Goal: Find specific page/section: Find specific page/section

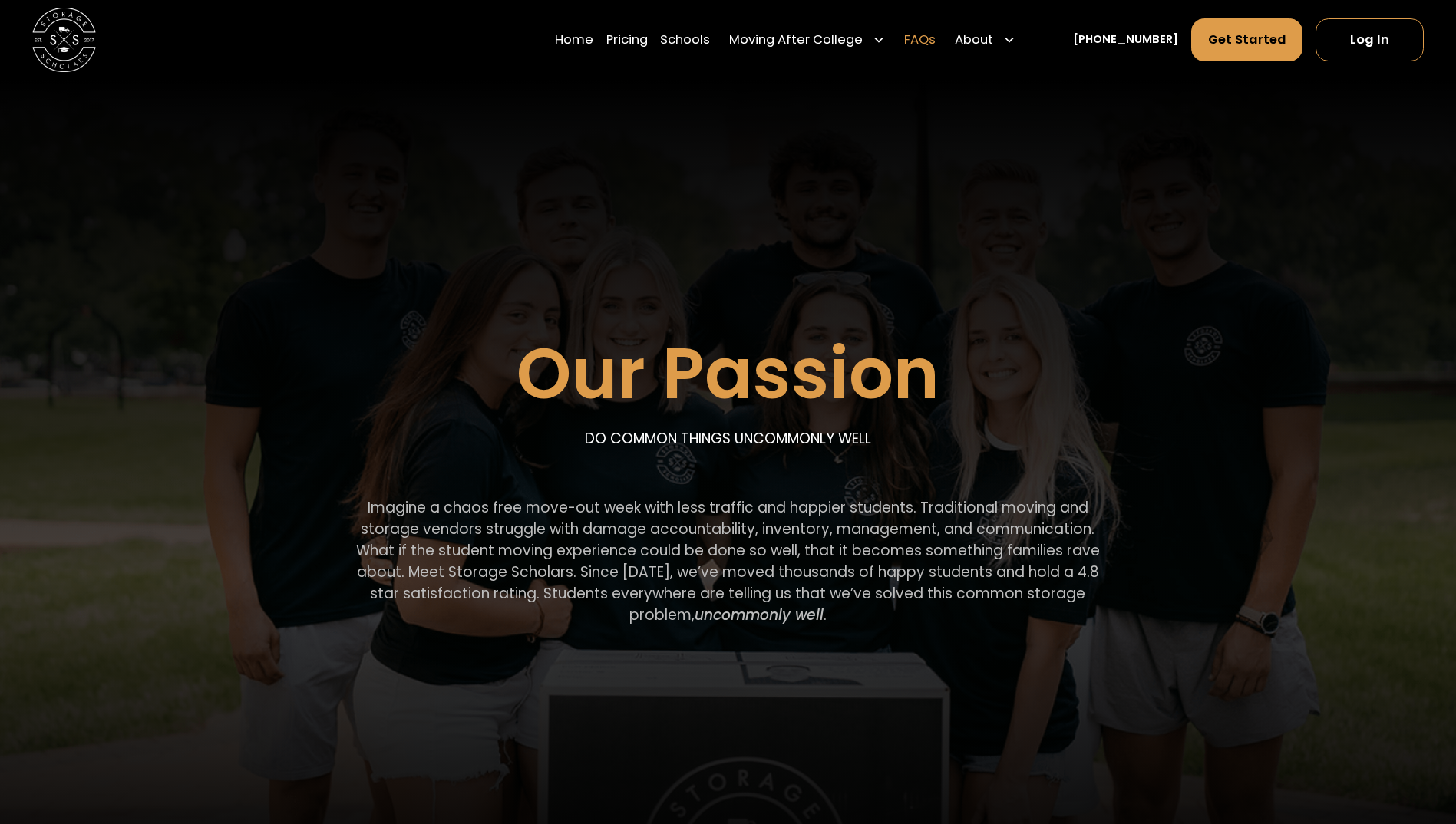
click at [936, 38] on link "FAQs" at bounding box center [920, 40] width 32 height 44
click at [710, 36] on link "Schools" at bounding box center [685, 40] width 50 height 44
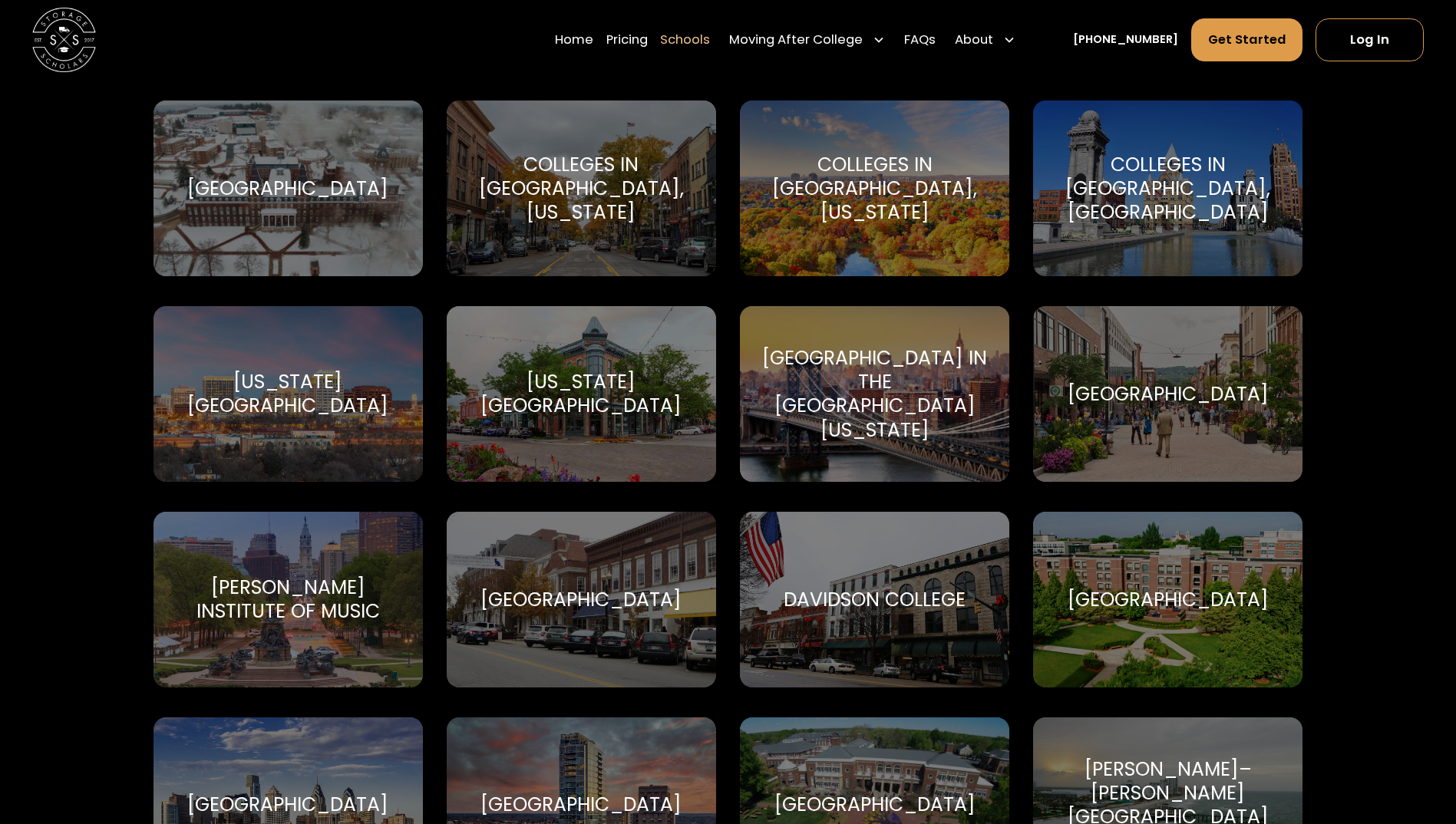
scroll to position [1935, 0]
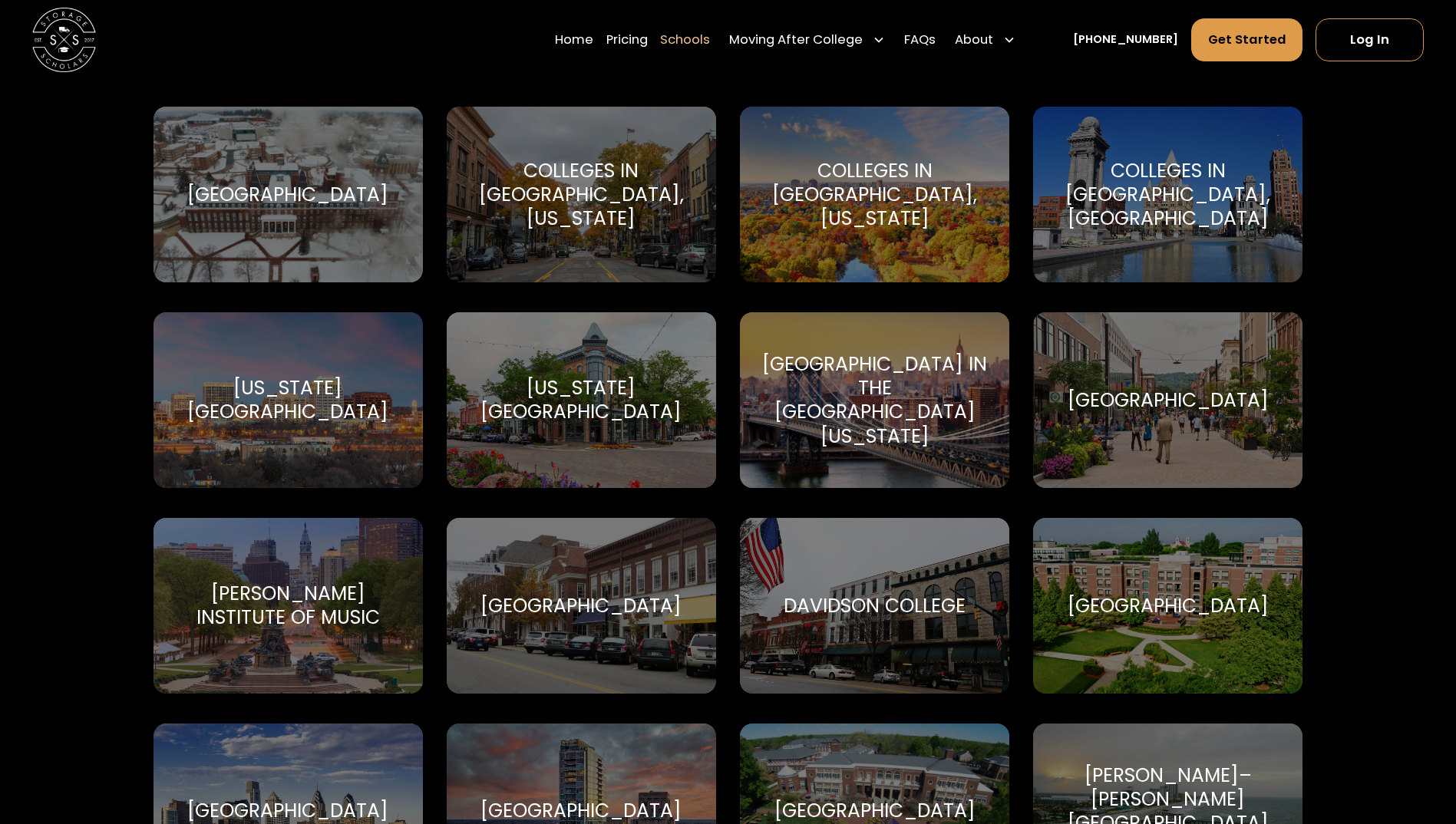
click at [274, 183] on div "College of the Holy Cross" at bounding box center [288, 194] width 201 height 24
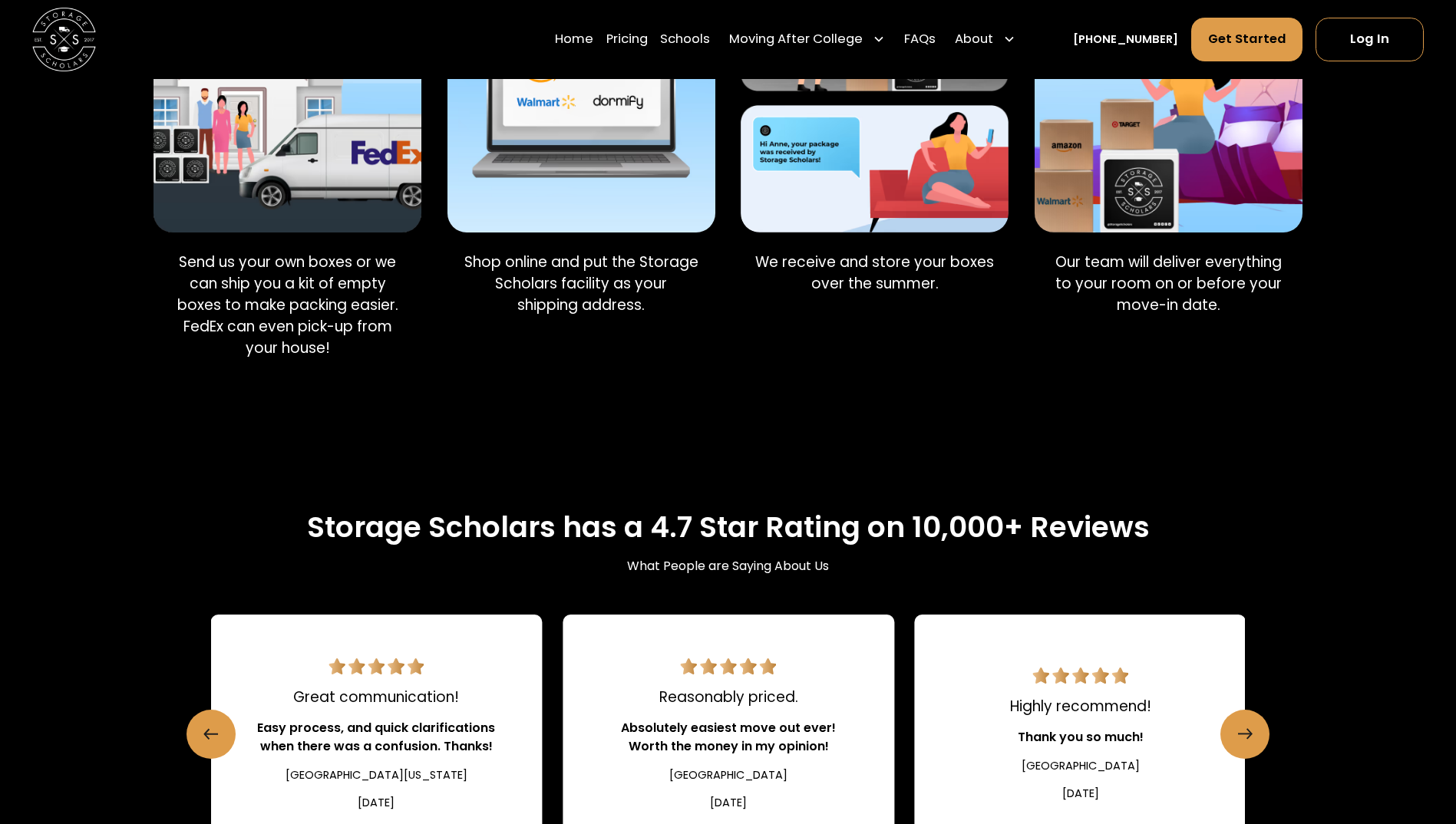
scroll to position [1382, 0]
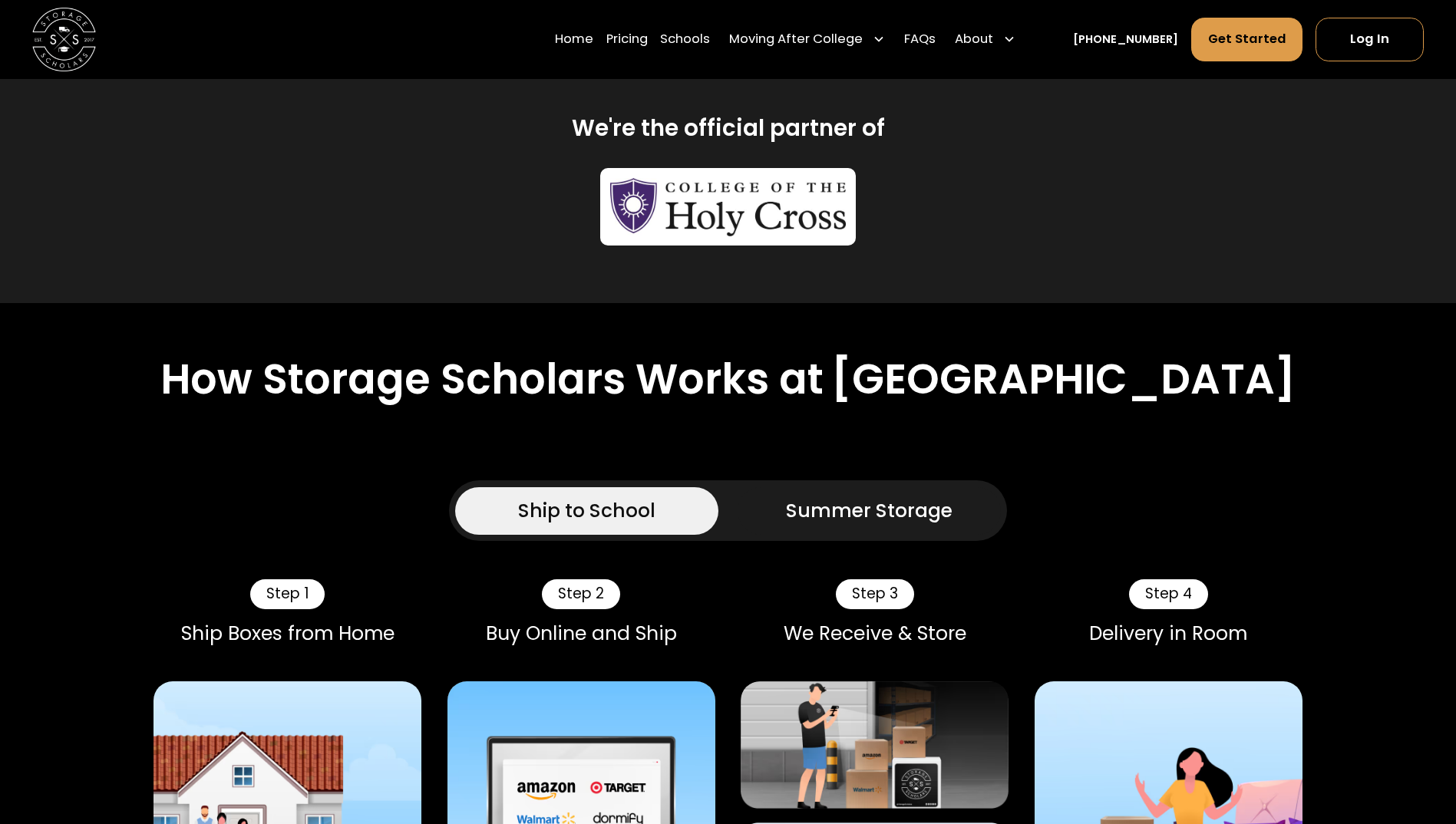
scroll to position [921, 0]
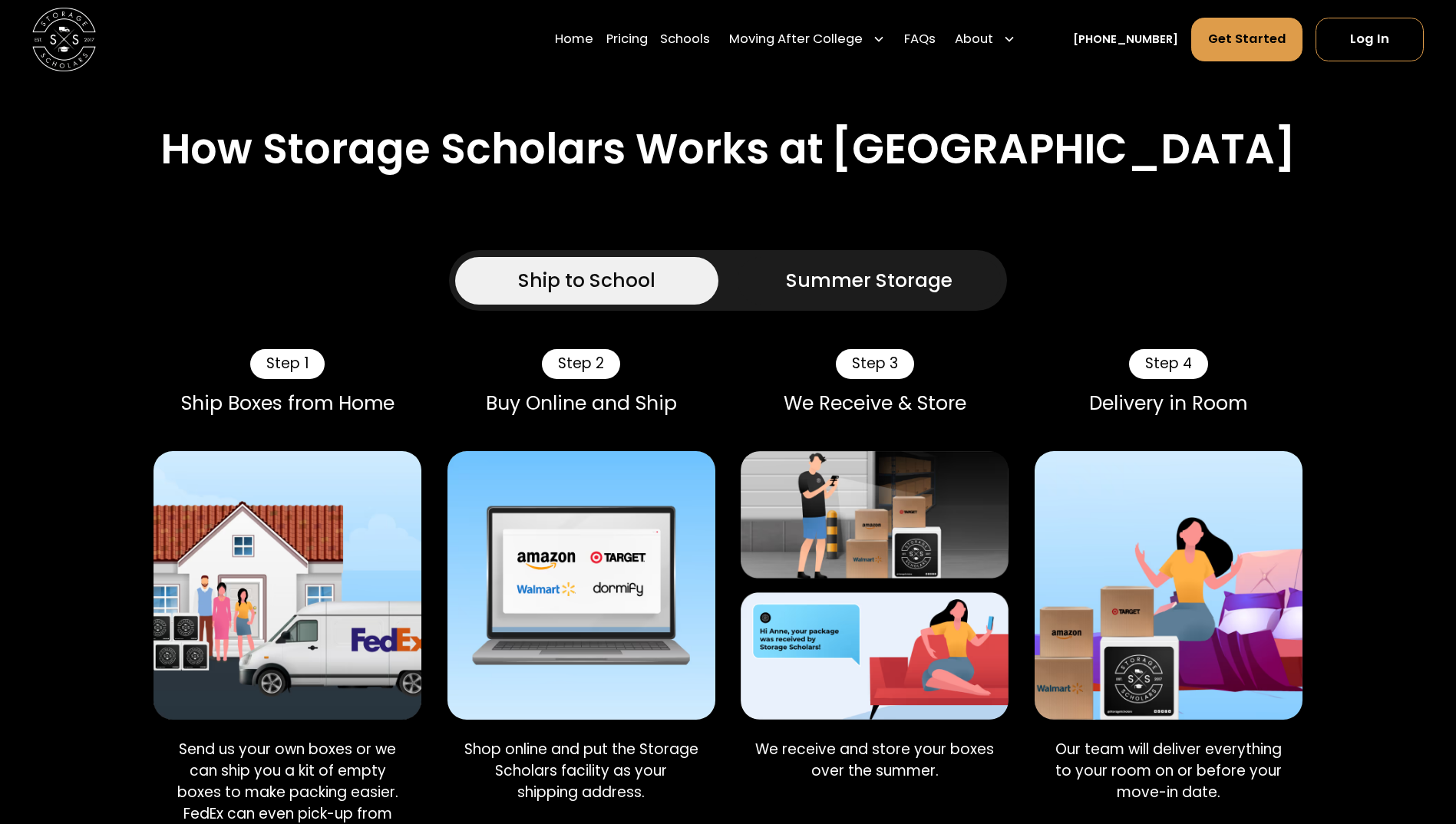
click at [873, 295] on div "Summer Storage" at bounding box center [869, 281] width 167 height 28
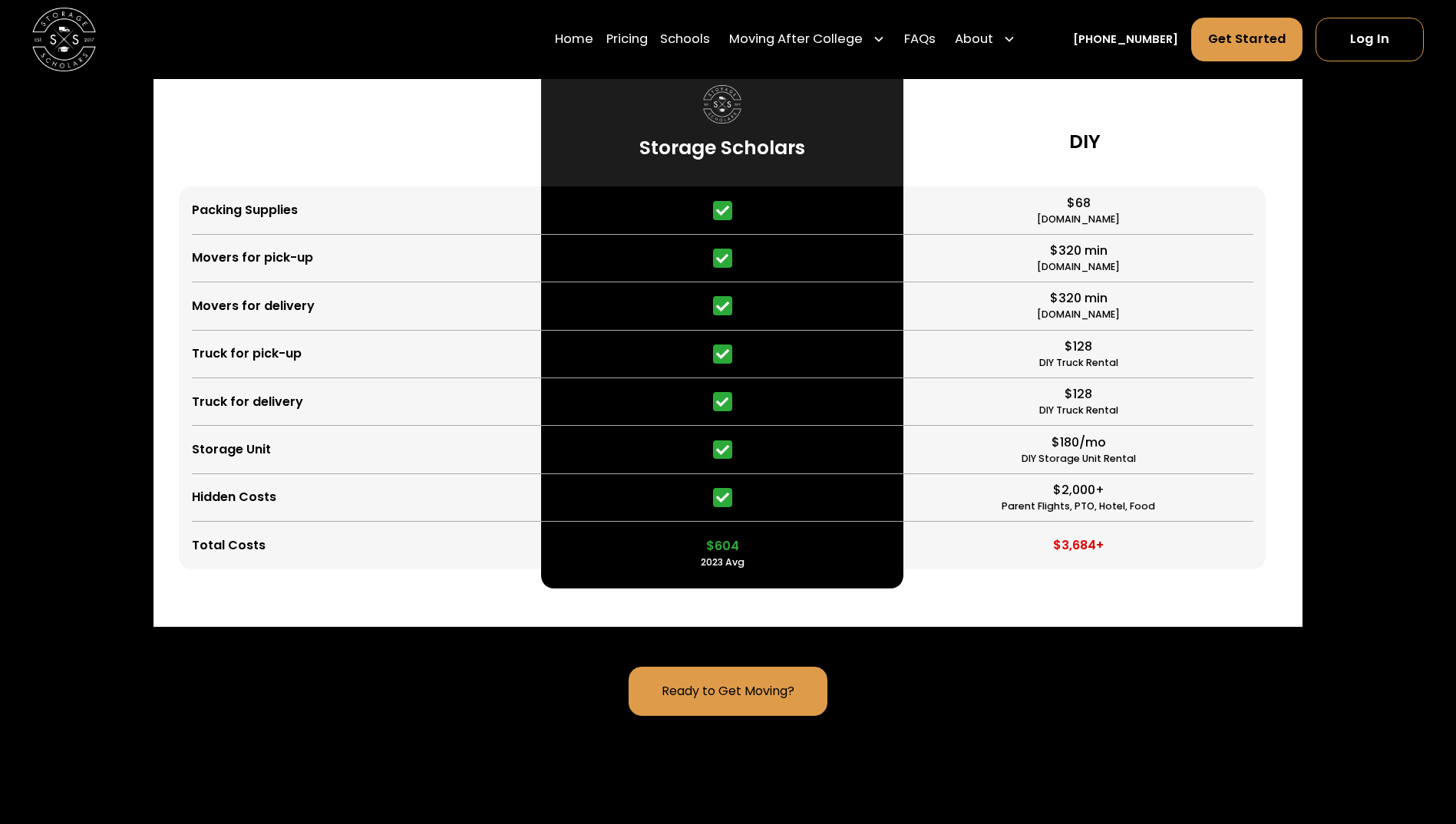
scroll to position [3991, 0]
